Goal: Task Accomplishment & Management: Manage account settings

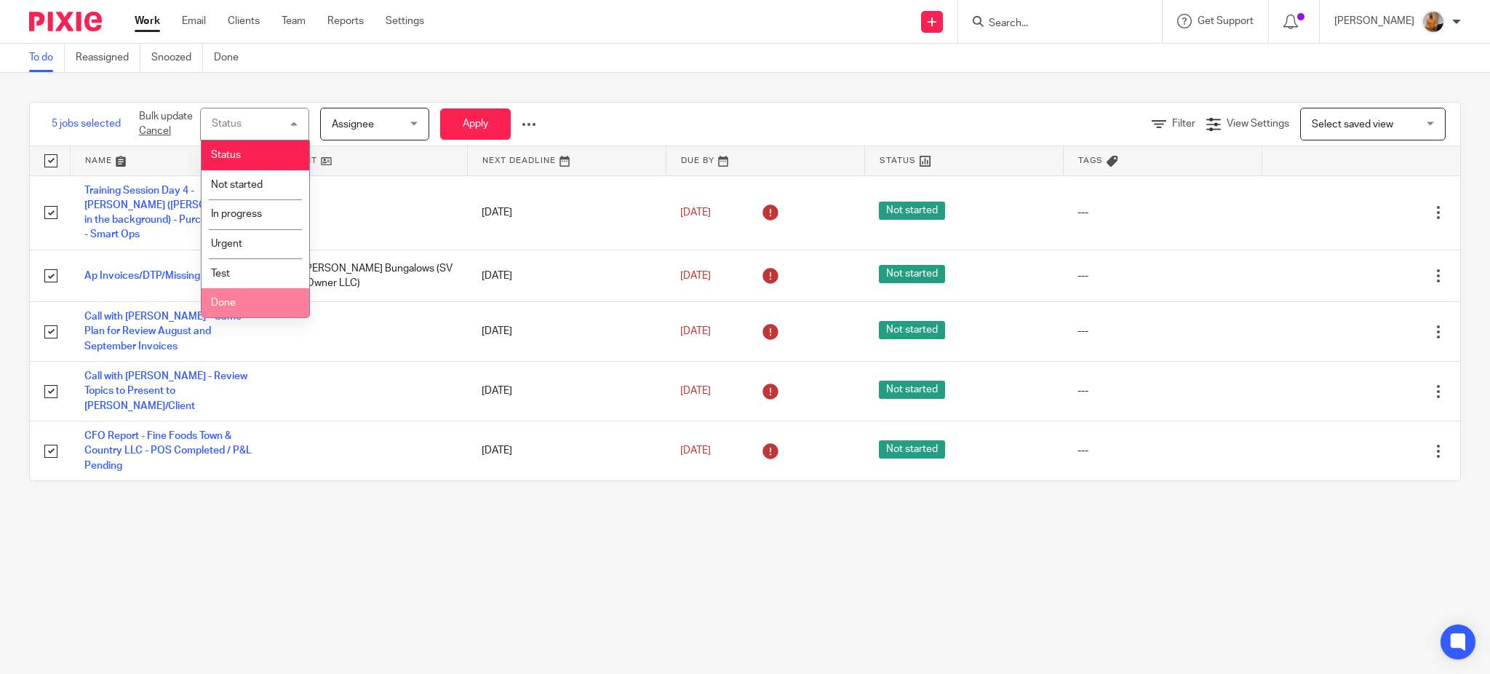
click at [268, 305] on li "Done" at bounding box center [255, 303] width 108 height 30
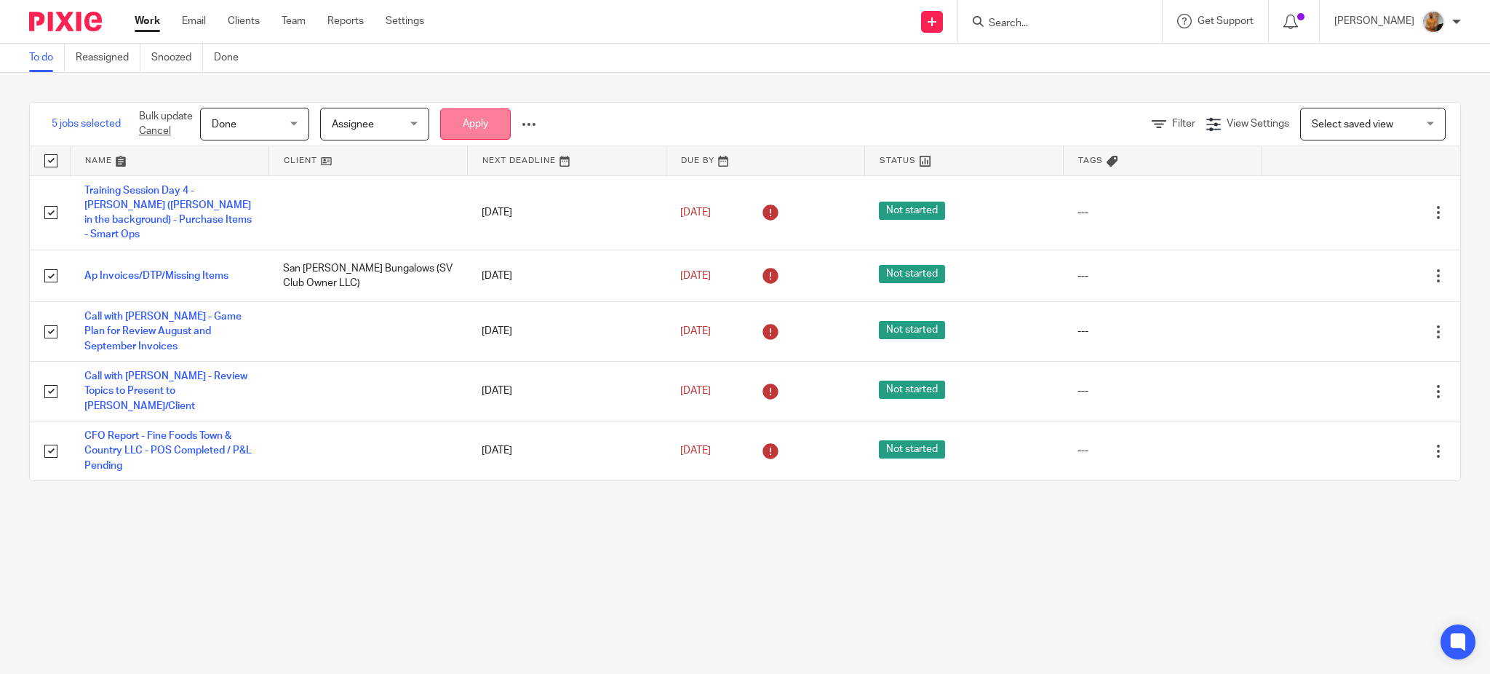
click at [482, 118] on button "Apply" at bounding box center [475, 123] width 71 height 31
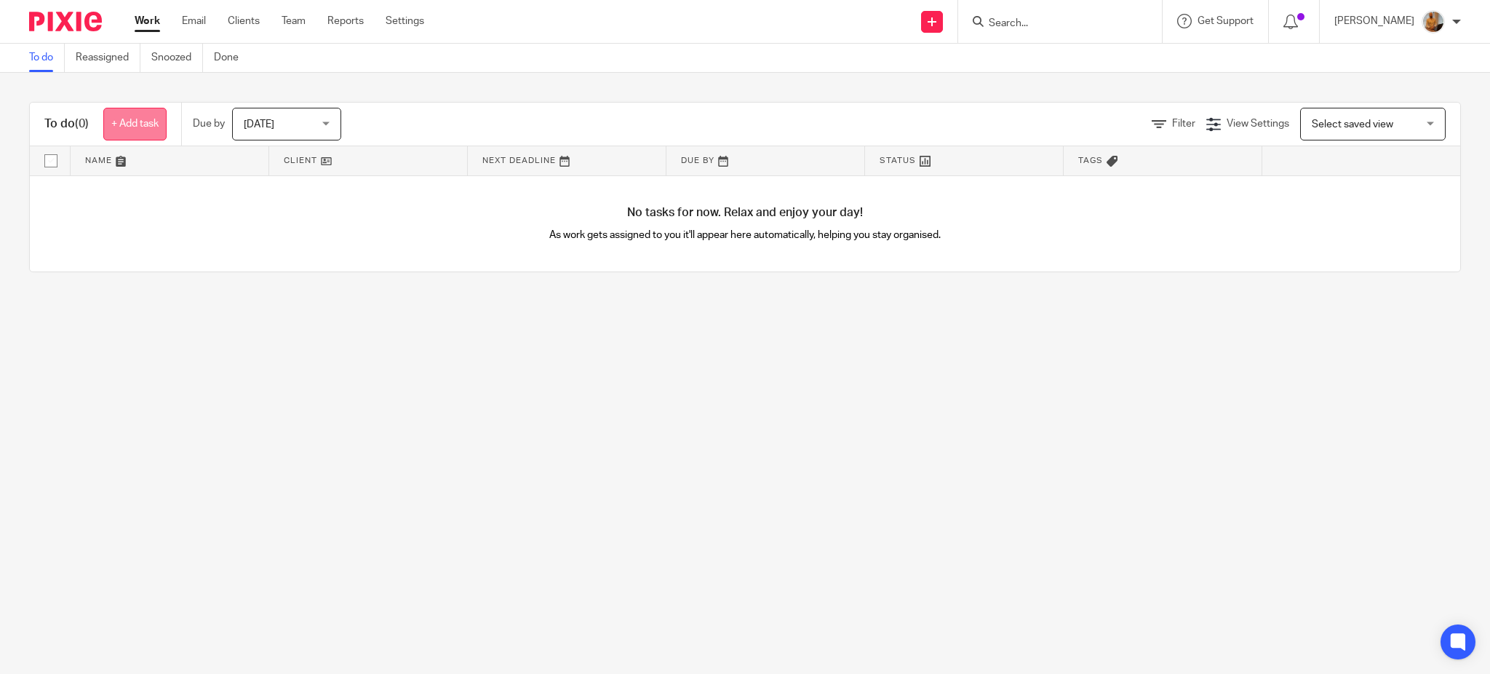
click at [140, 119] on link "+ Add task" at bounding box center [134, 124] width 63 height 33
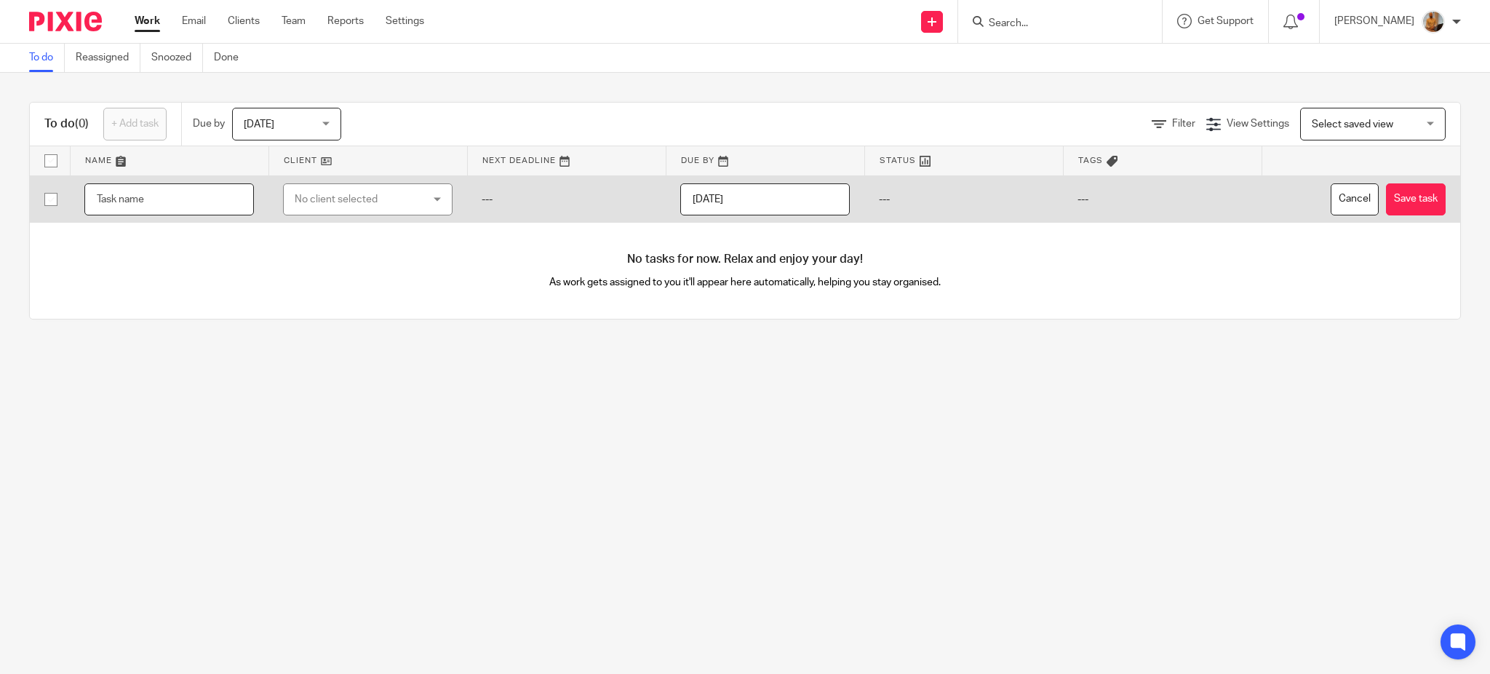
click at [121, 196] on input "text" at bounding box center [168, 199] width 169 height 33
type input "Call with [PERSON_NAME] - Introduction To Ops Side/Game Plan for the Day/Assign…"
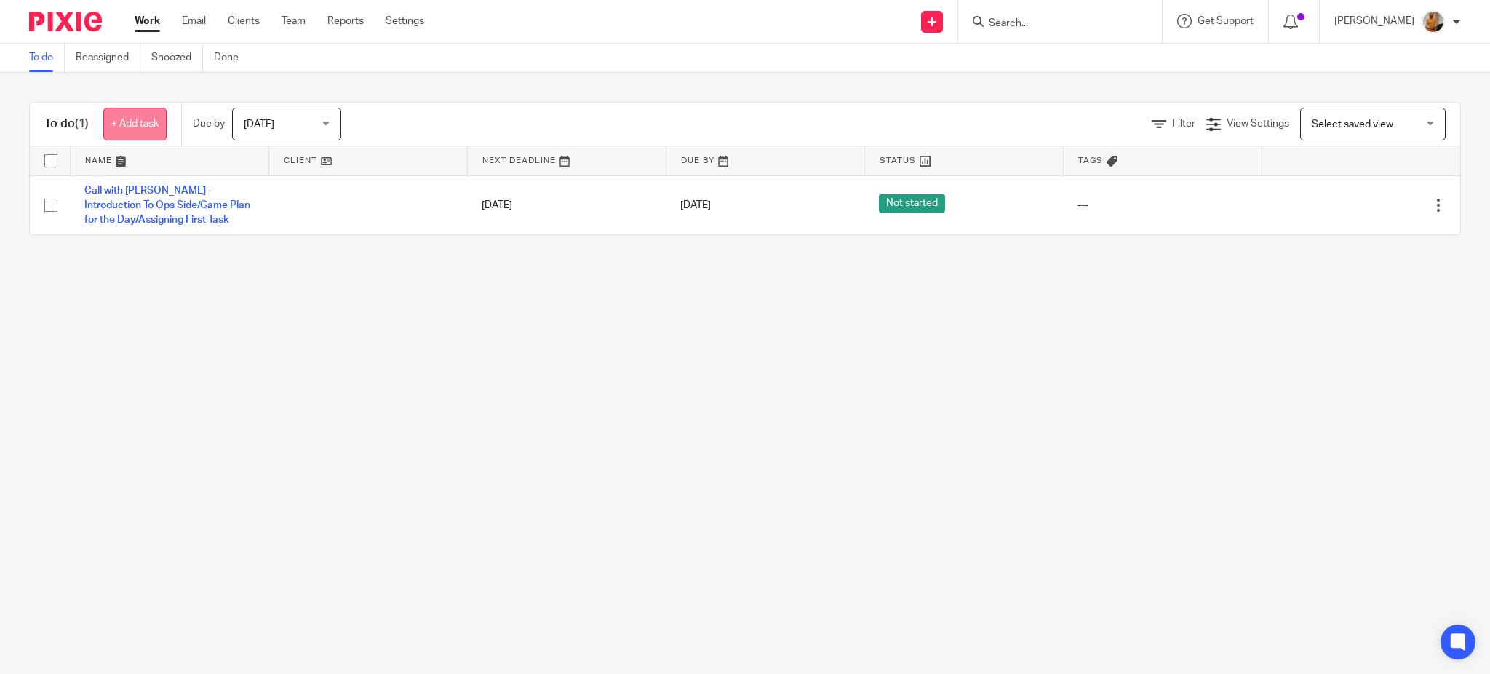
click at [132, 132] on link "+ Add task" at bounding box center [134, 124] width 63 height 33
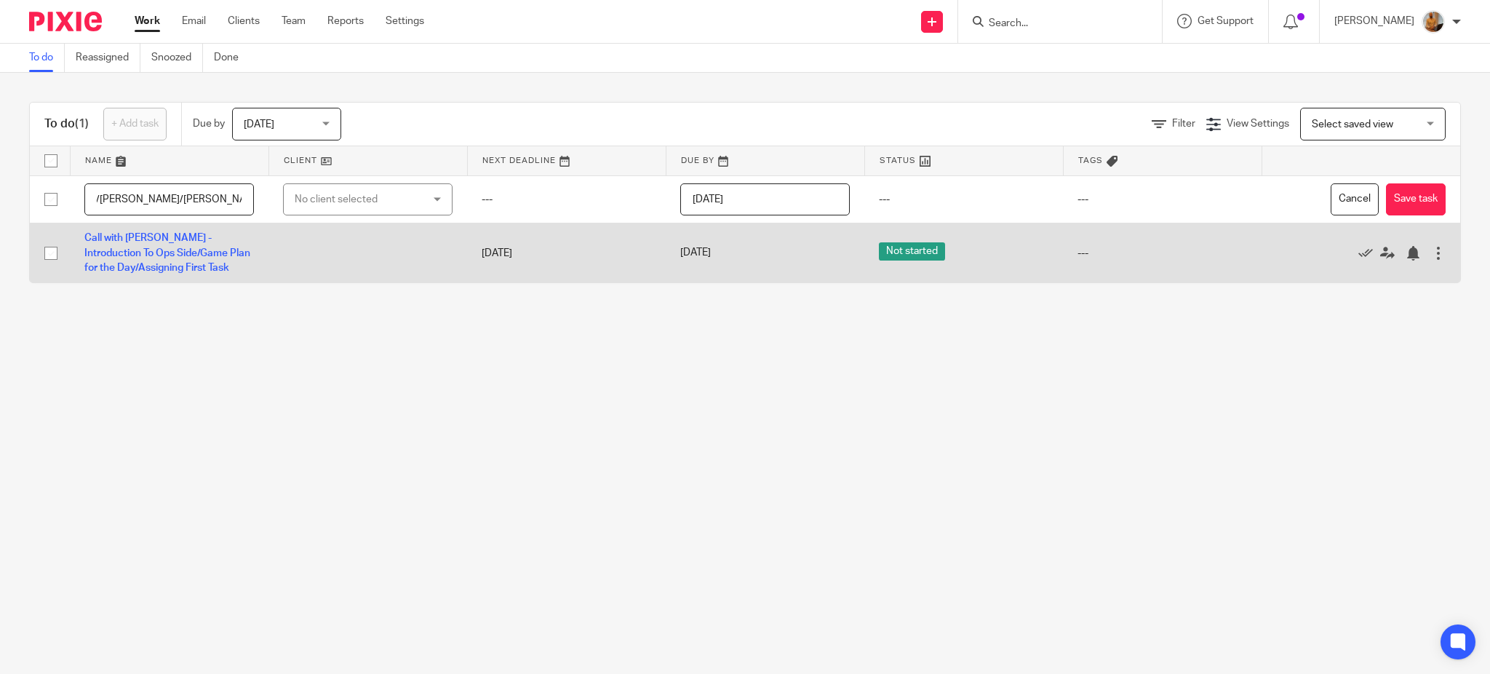
scroll to position [0, 126]
type input "Call with [PERSON_NAME]/[PERSON_NAME]/[PERSON_NAME] Chinese System Updated"
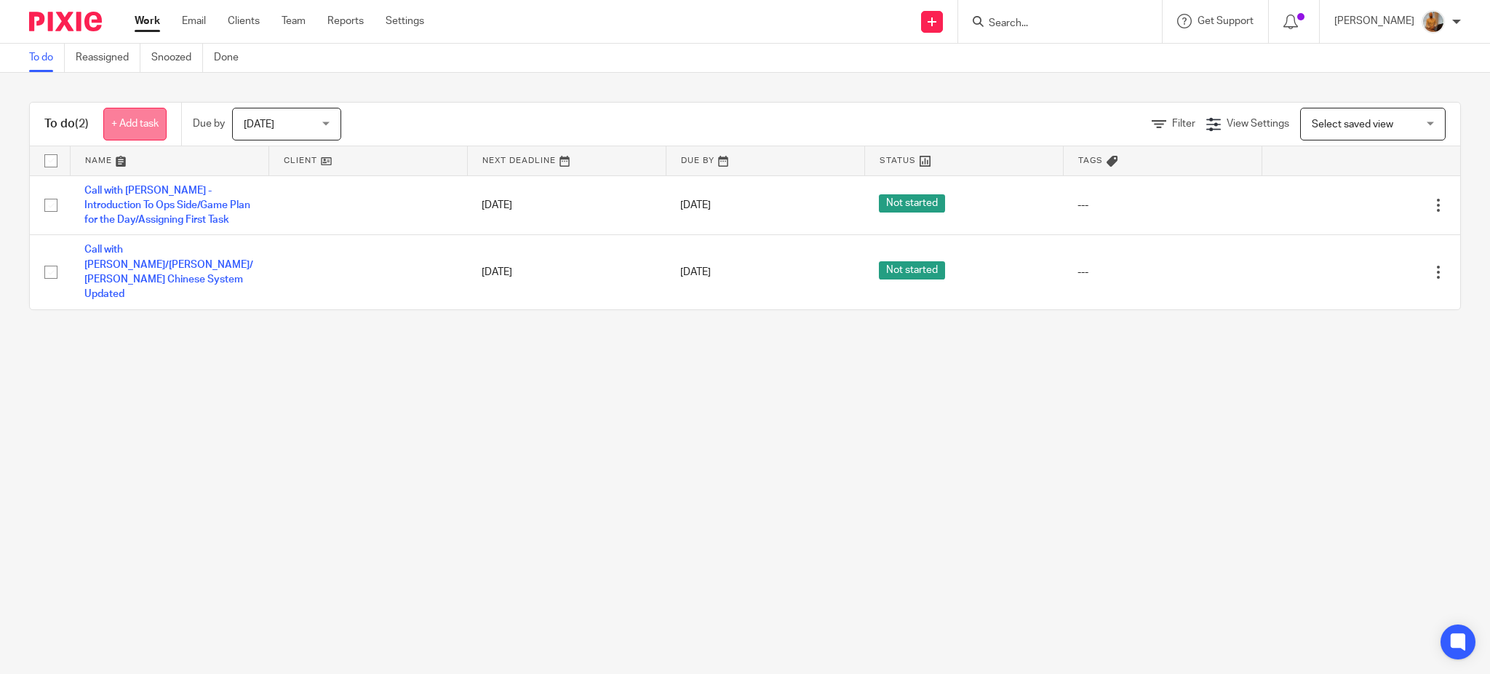
click at [132, 122] on link "+ Add task" at bounding box center [134, 124] width 63 height 33
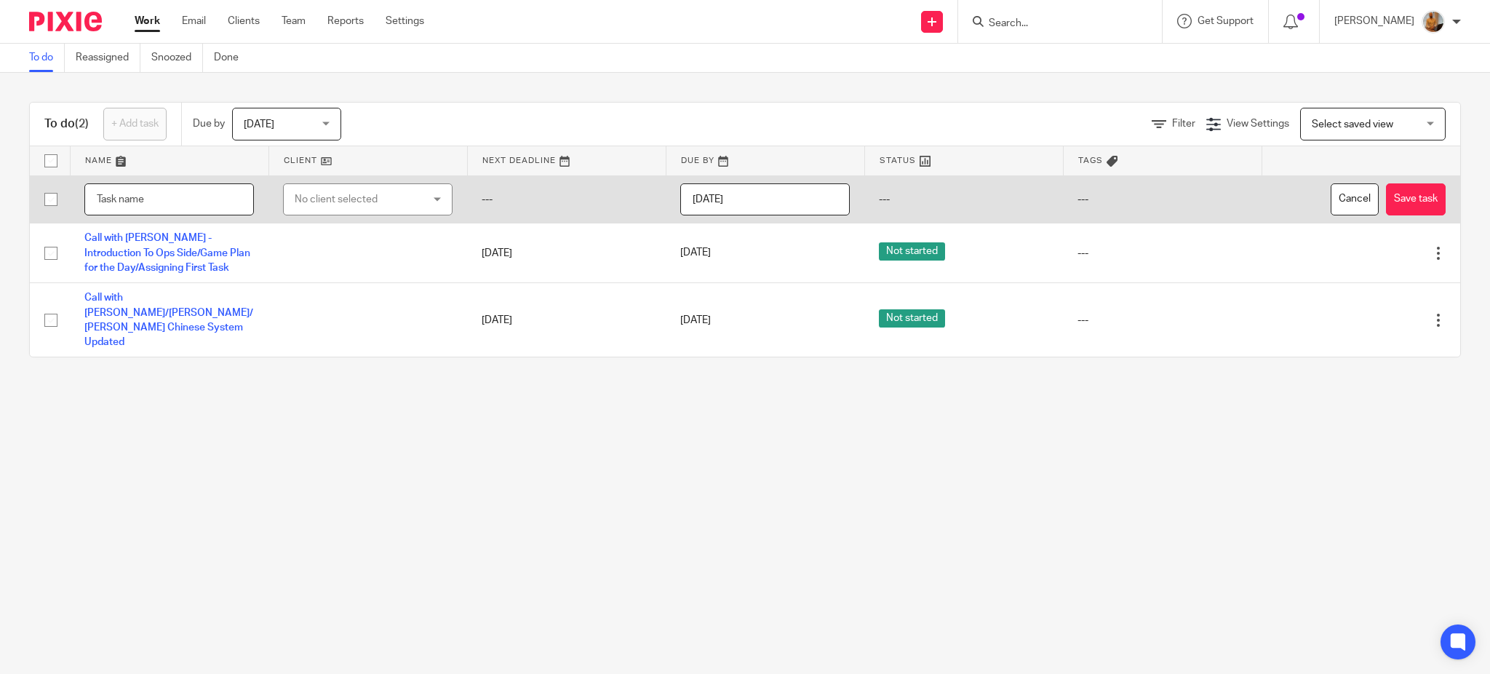
click at [172, 207] on input "text" at bounding box center [168, 199] width 169 height 33
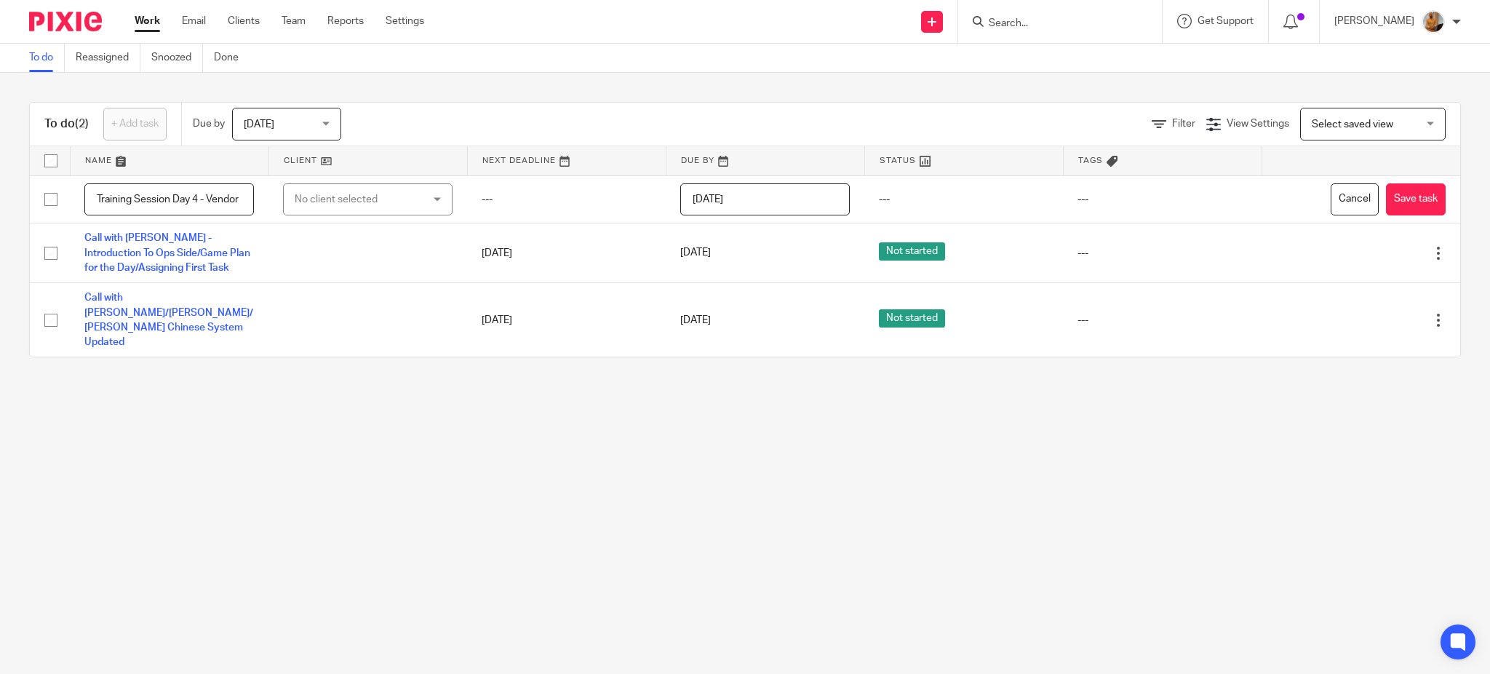
drag, startPoint x: 177, startPoint y: 201, endPoint x: 13, endPoint y: 178, distance: 165.9
click at [13, 178] on div "To do (2) + Add task Due by [DATE] [DATE] [DATE] [DATE] This week Next week Thi…" at bounding box center [745, 229] width 1490 height 313
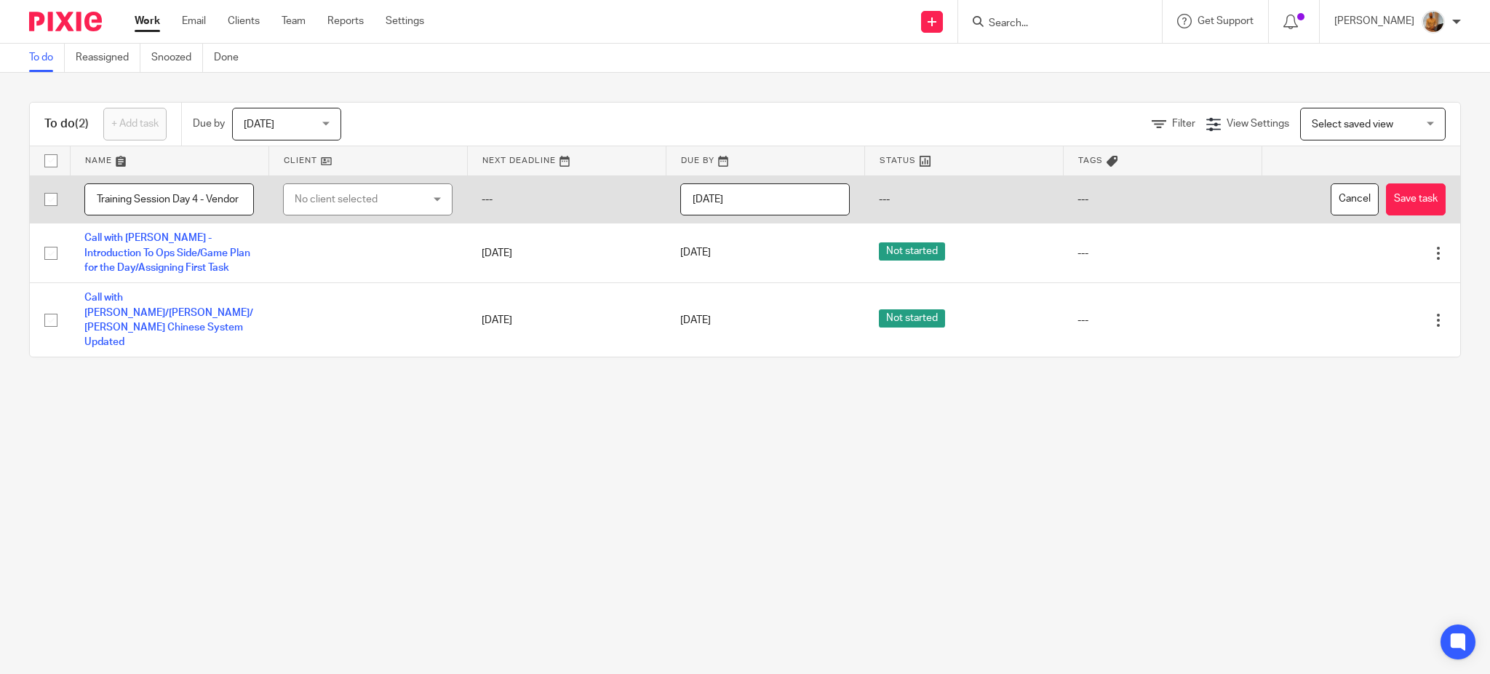
click at [207, 192] on input "Training Session Day 4 - Vendor Item" at bounding box center [168, 199] width 169 height 33
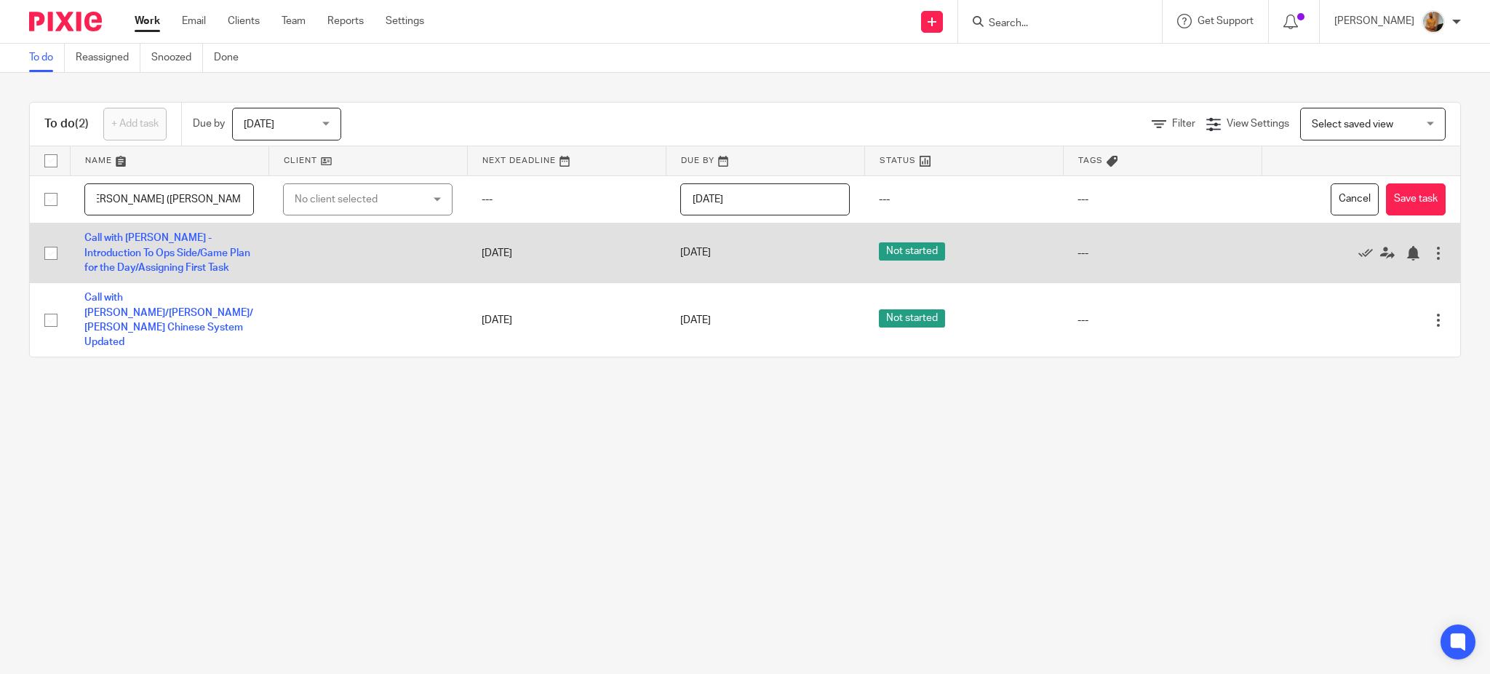
scroll to position [0, 124]
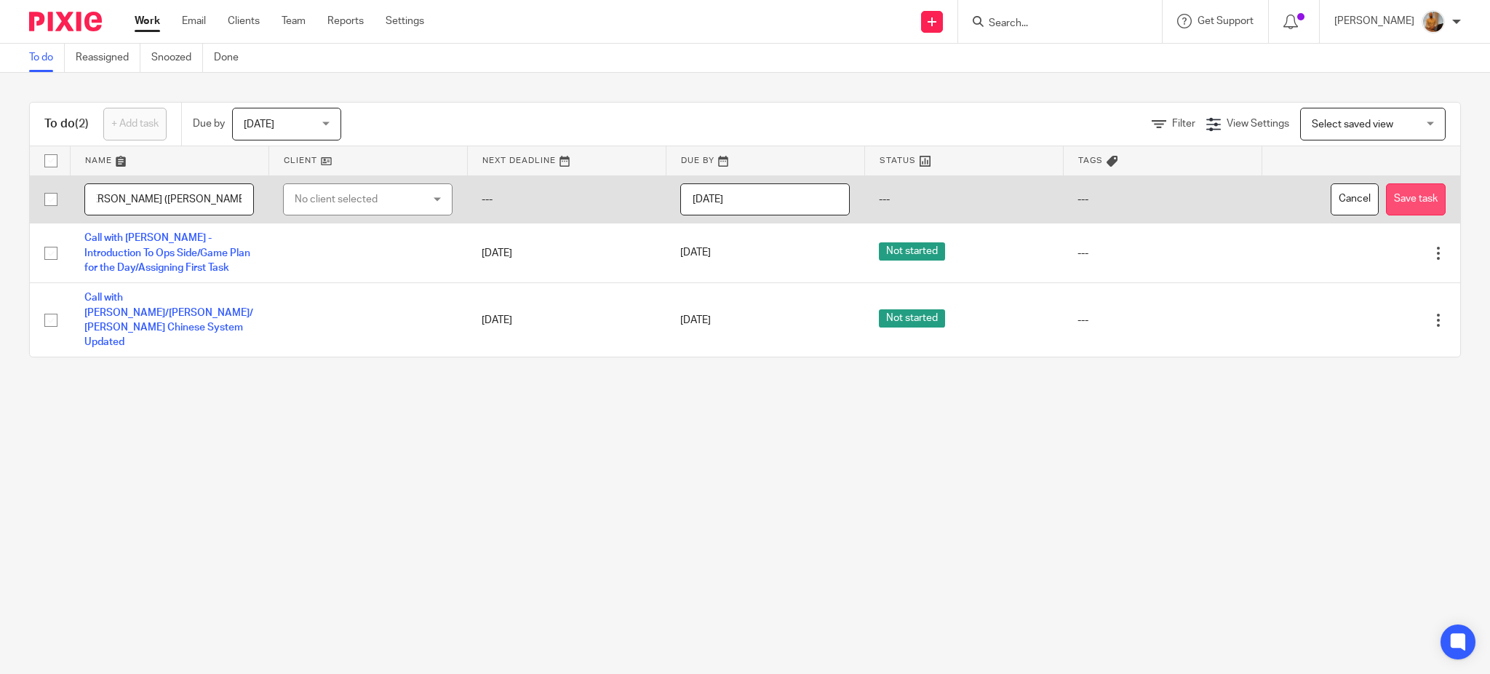
type input "Training Session Day 4 - [PERSON_NAME] ([PERSON_NAME] in the background) Vendor…"
click at [1404, 189] on button "Save task" at bounding box center [1416, 199] width 60 height 33
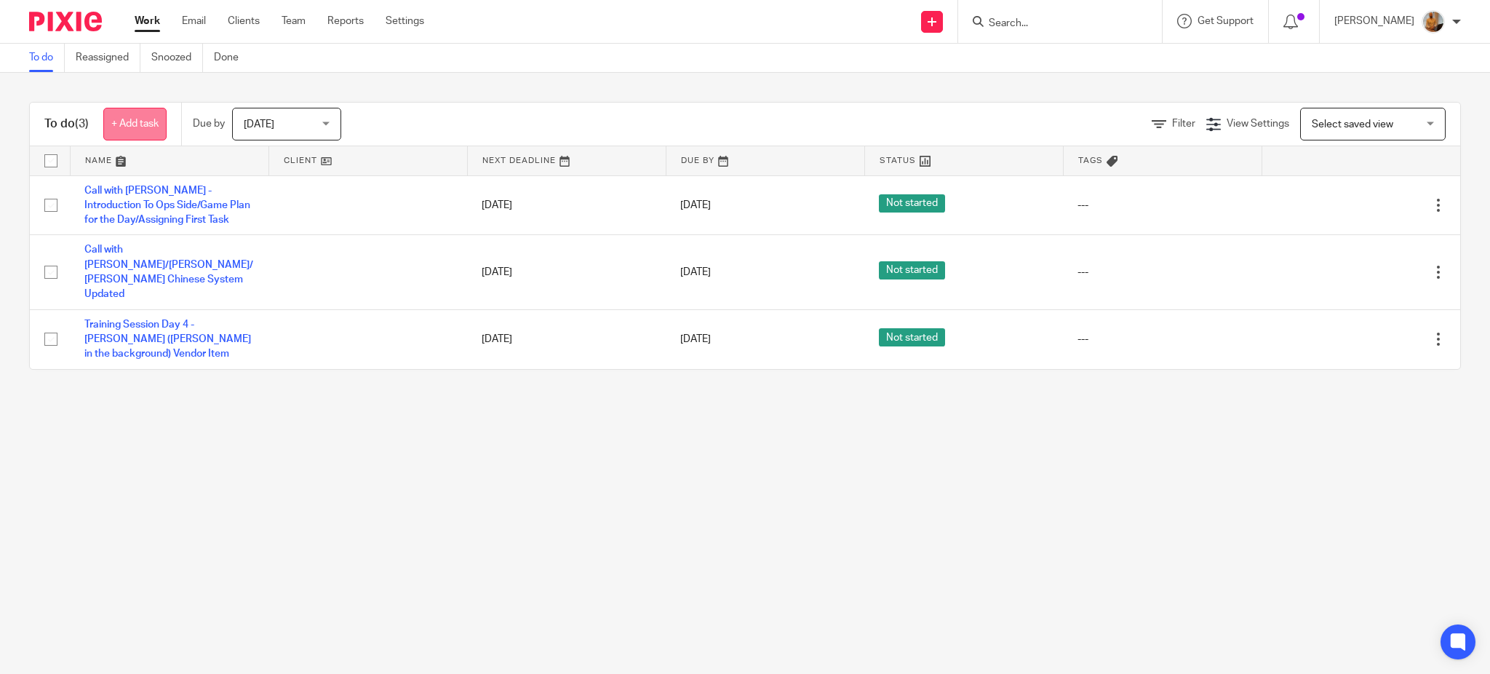
click at [142, 124] on link "+ Add task" at bounding box center [134, 124] width 63 height 33
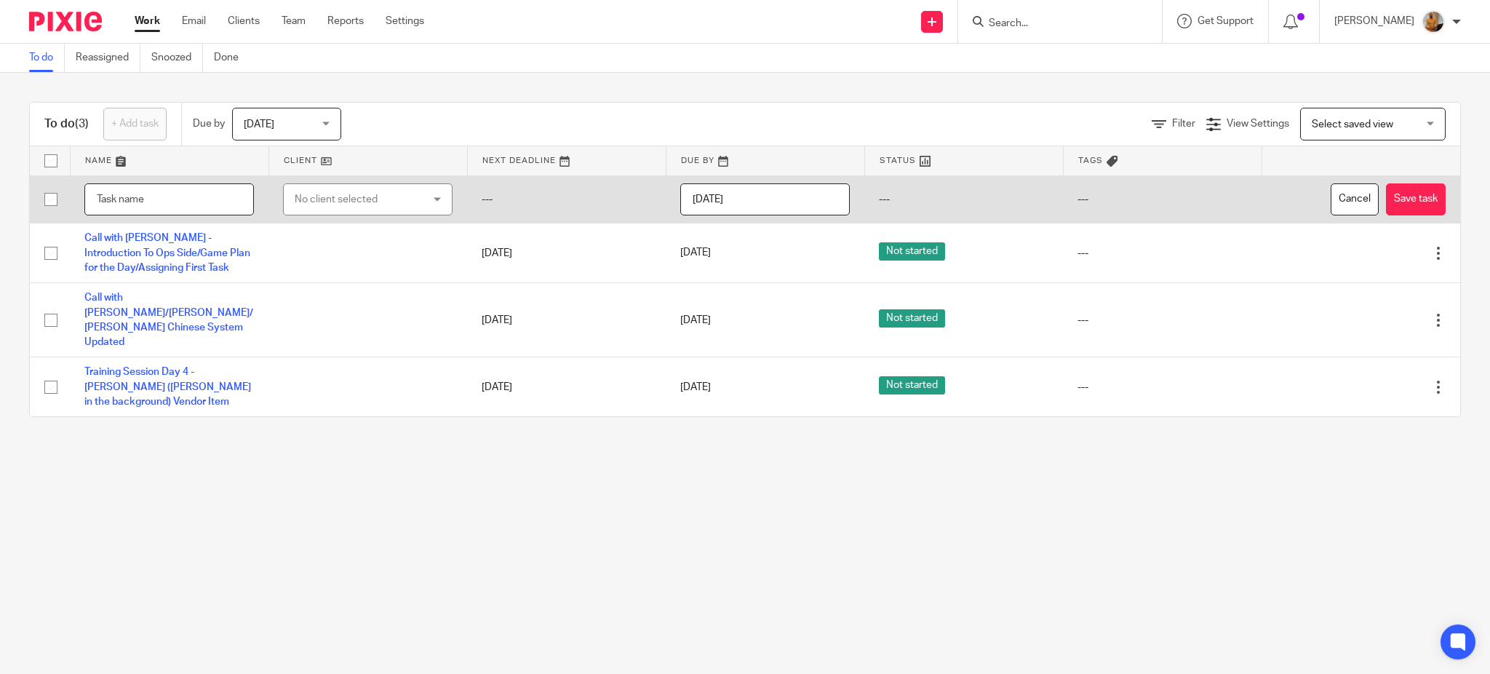
click at [156, 204] on input "text" at bounding box center [168, 199] width 169 height 33
